Goal: Information Seeking & Learning: Learn about a topic

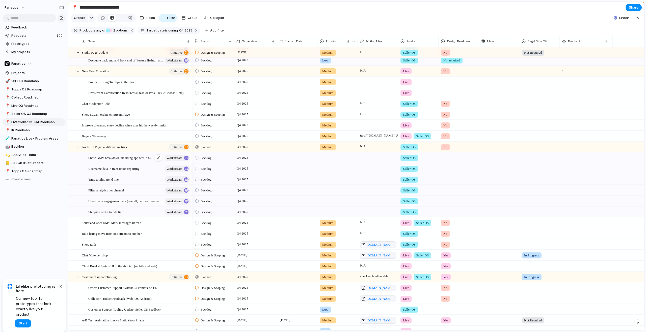
click at [140, 161] on span "Show GMV breakdown including app fees, shipping, etc., to surface real profit" at bounding box center [120, 158] width 64 height 6
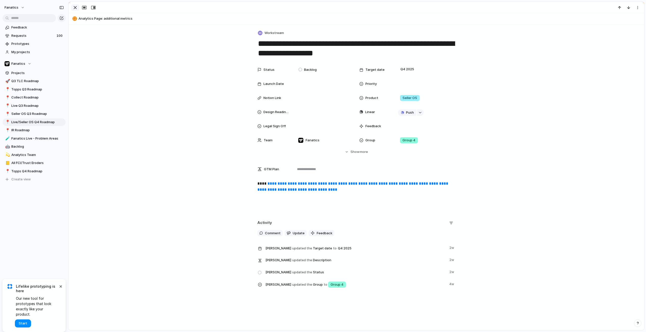
click at [75, 7] on div "button" at bounding box center [75, 8] width 6 height 6
